Goal: Contribute content: Add original content to the website for others to see

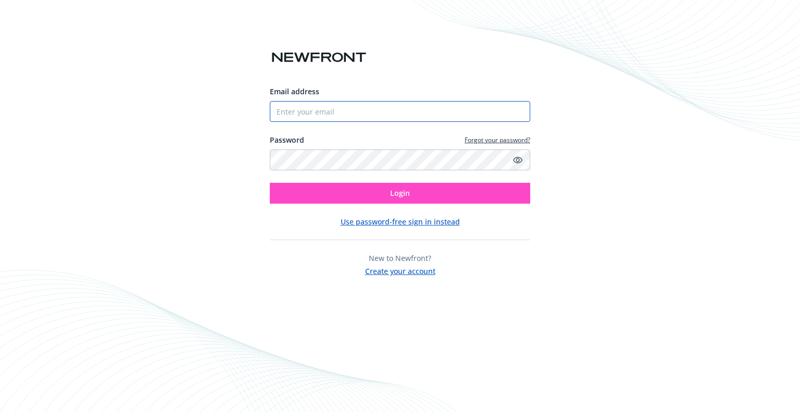
type input "[EMAIL_ADDRESS][PERSON_NAME][DOMAIN_NAME]"
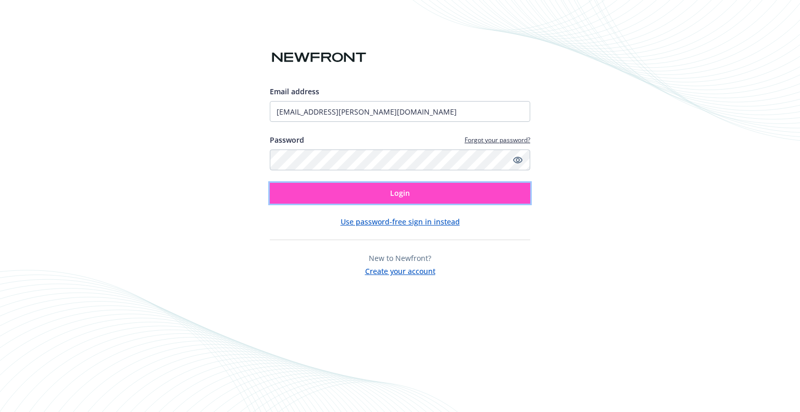
click at [375, 191] on button "Login" at bounding box center [400, 193] width 260 height 21
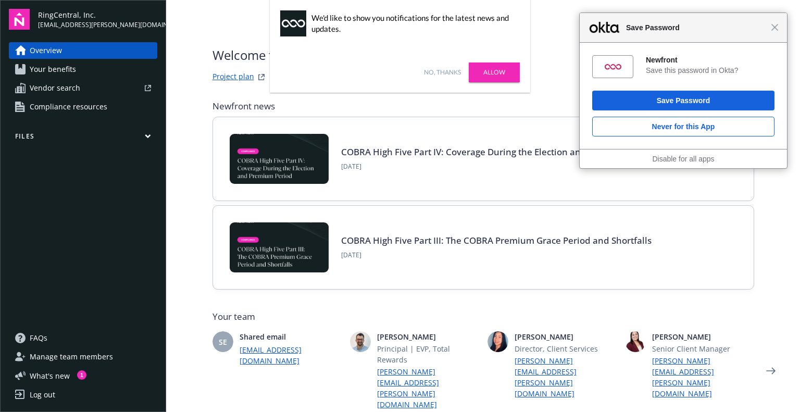
click at [42, 145] on div "Overview Your benefits Vendor search Compliance resources Files" at bounding box center [83, 179] width 148 height 275
click at [47, 141] on button "Files" at bounding box center [83, 138] width 148 height 13
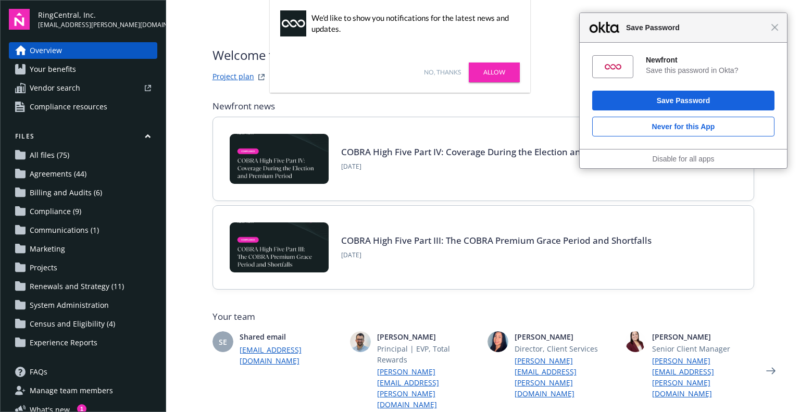
click at [63, 229] on span "Communications (1)" at bounding box center [64, 230] width 69 height 17
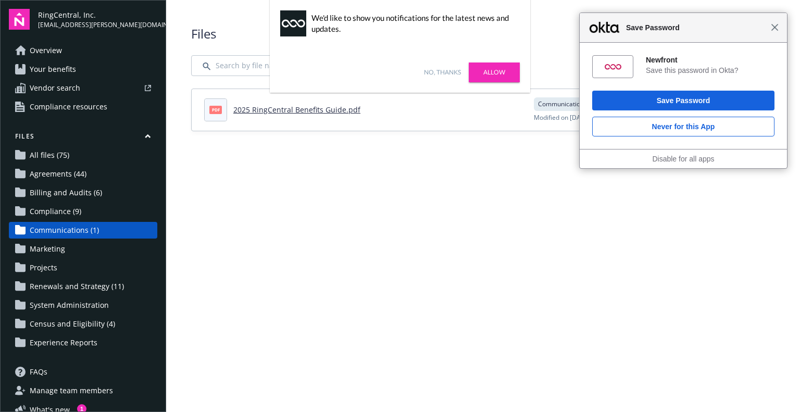
click at [775, 29] on span "Close" at bounding box center [775, 27] width 8 height 8
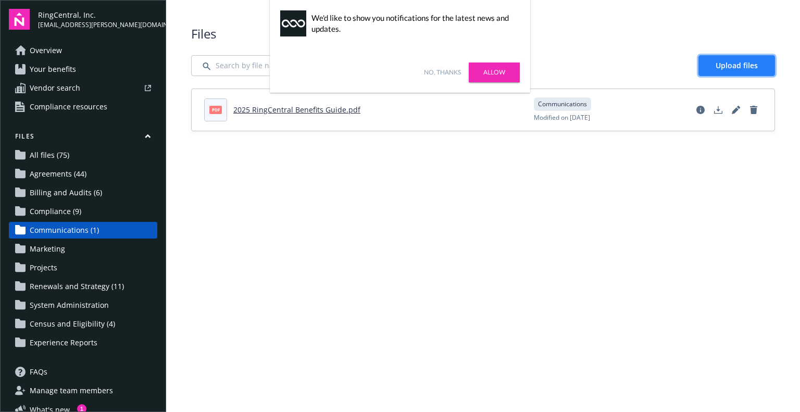
click at [749, 66] on span "Upload files" at bounding box center [737, 65] width 42 height 10
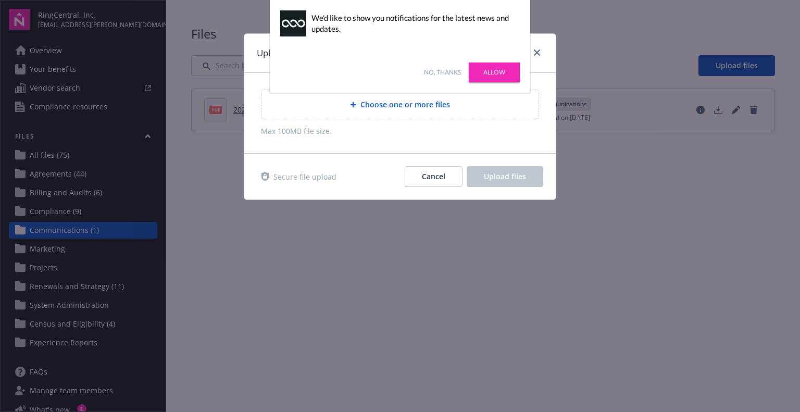
click at [450, 70] on link "No, thanks" at bounding box center [442, 72] width 37 height 9
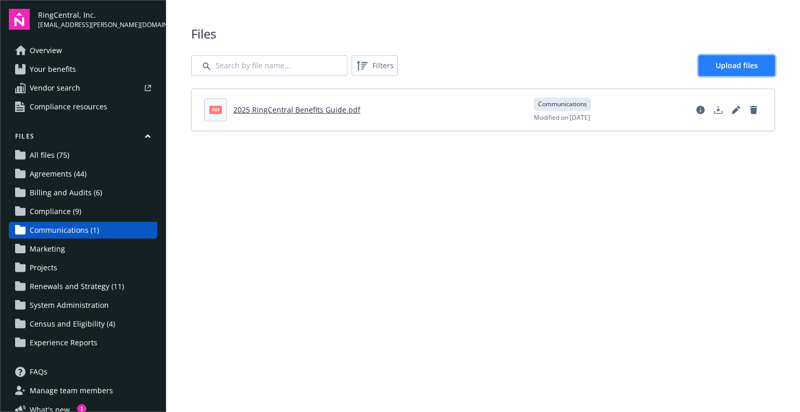
click at [731, 71] on link "Upload files" at bounding box center [737, 65] width 77 height 21
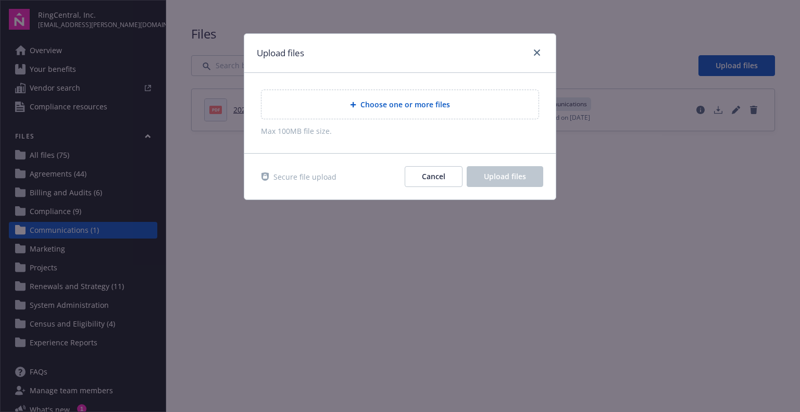
click at [400, 108] on span "Choose one or more files" at bounding box center [405, 104] width 90 height 11
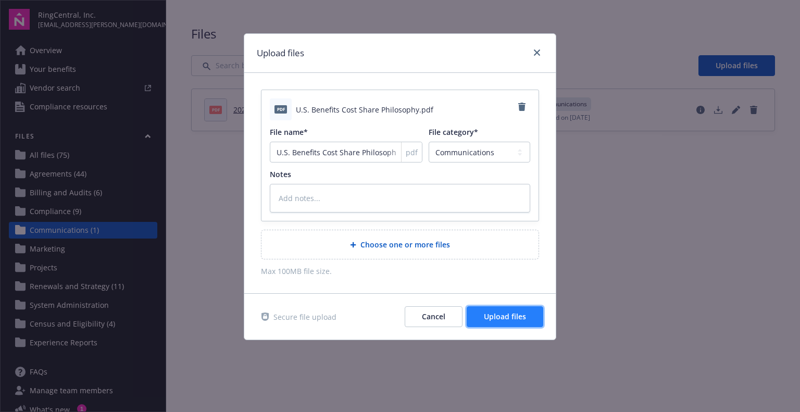
click at [491, 322] on button "Upload files" at bounding box center [505, 316] width 77 height 21
type textarea "x"
